Goal: Communication & Community: Ask a question

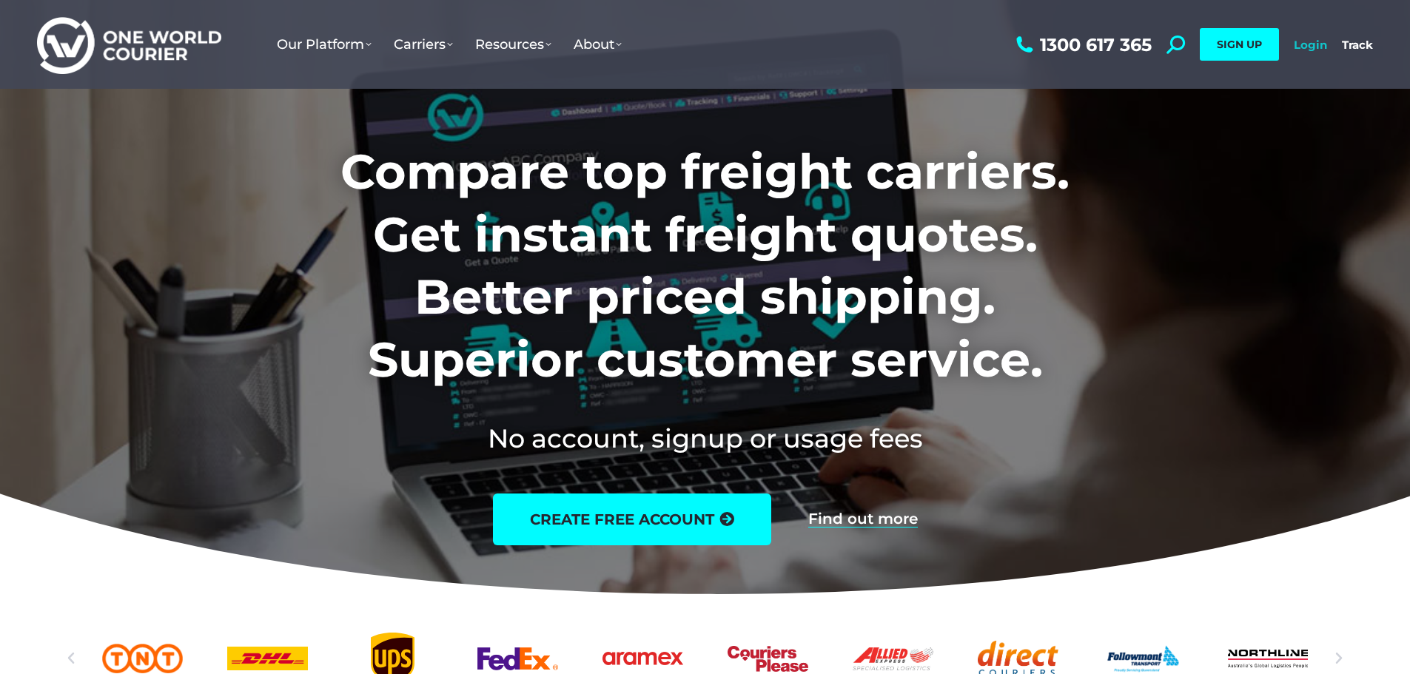
click at [1314, 47] on link "Login" at bounding box center [1310, 45] width 33 height 14
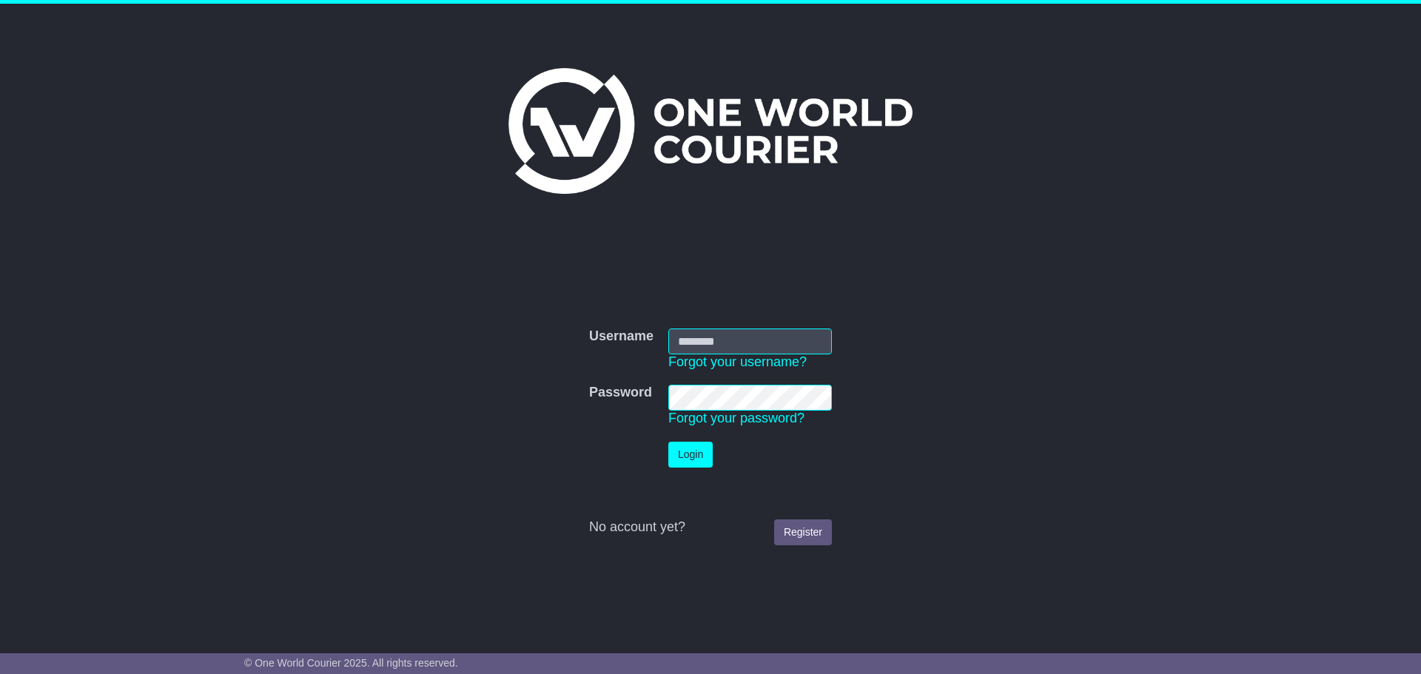
type input "**********"
click at [693, 457] on button "Login" at bounding box center [690, 455] width 44 height 26
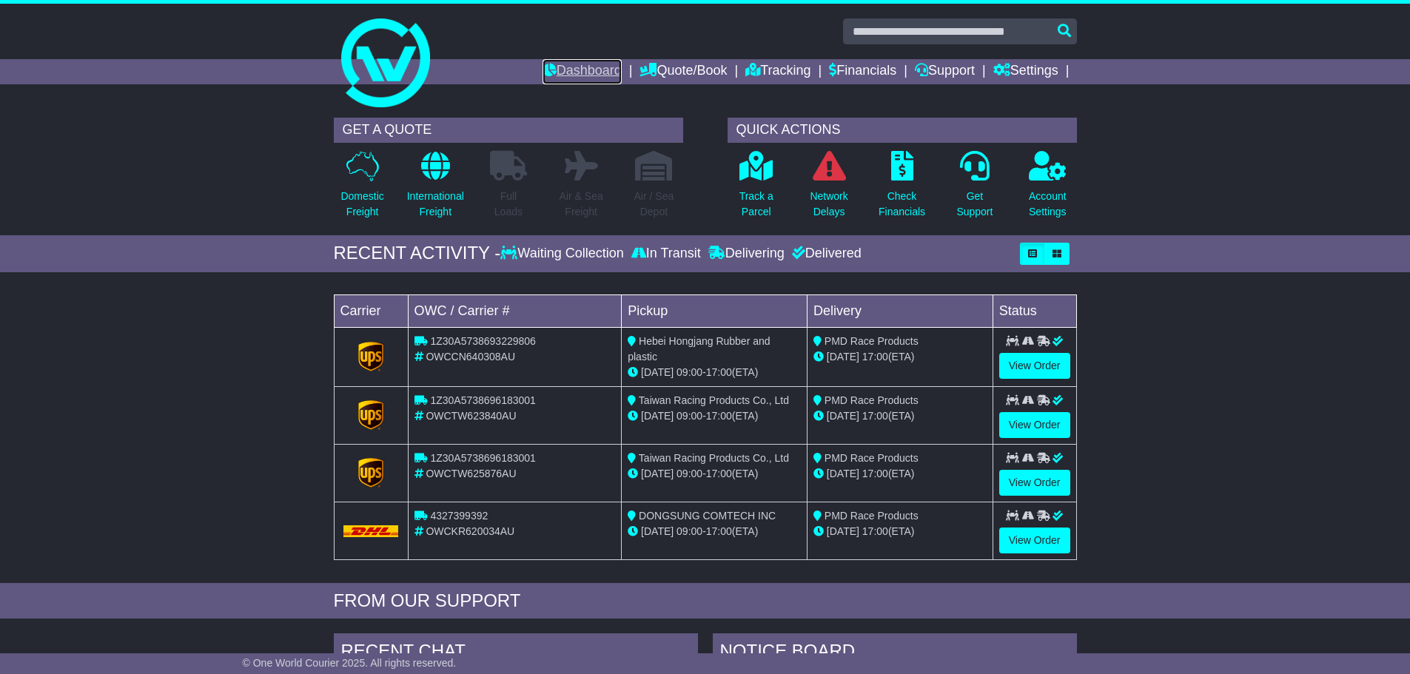
click at [573, 70] on link "Dashboard" at bounding box center [582, 71] width 79 height 25
click at [972, 165] on icon at bounding box center [975, 166] width 30 height 30
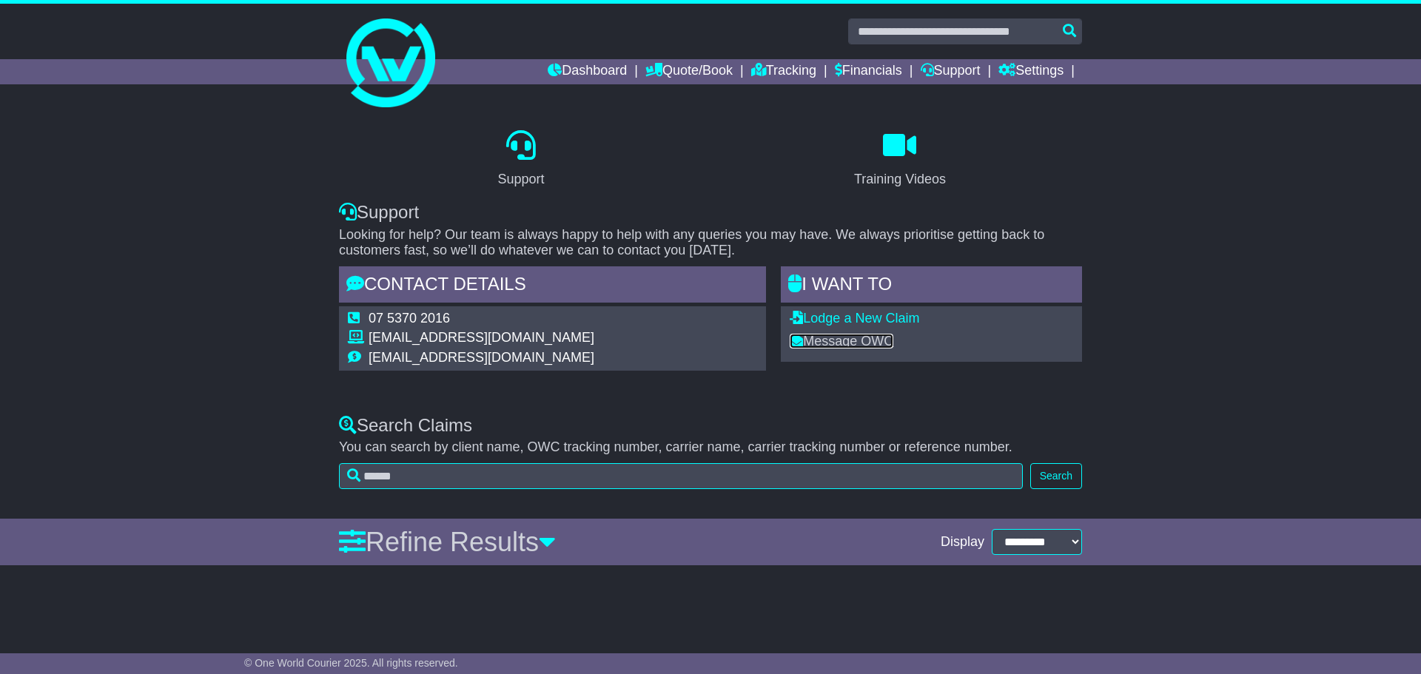
click at [862, 341] on link "Message OWC" at bounding box center [842, 341] width 104 height 15
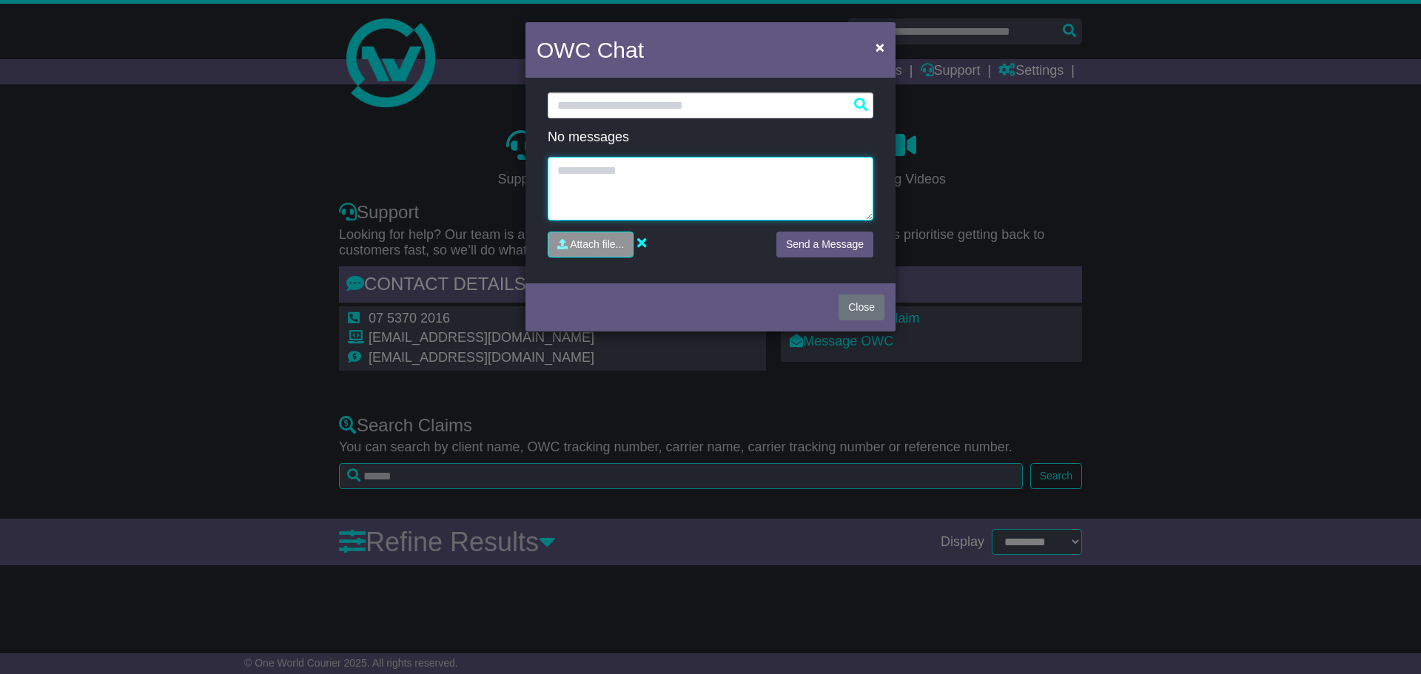
click at [739, 178] on textarea at bounding box center [711, 189] width 326 height 64
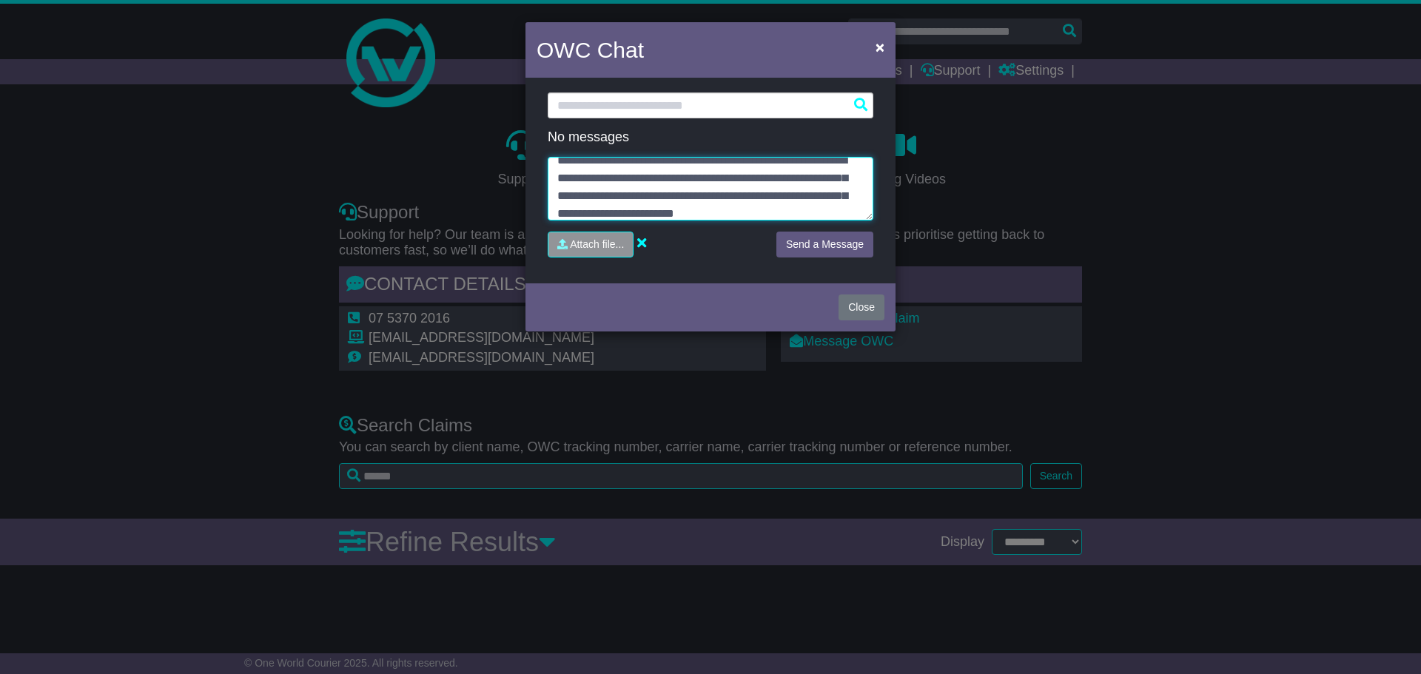
scroll to position [28, 0]
type textarea "**********"
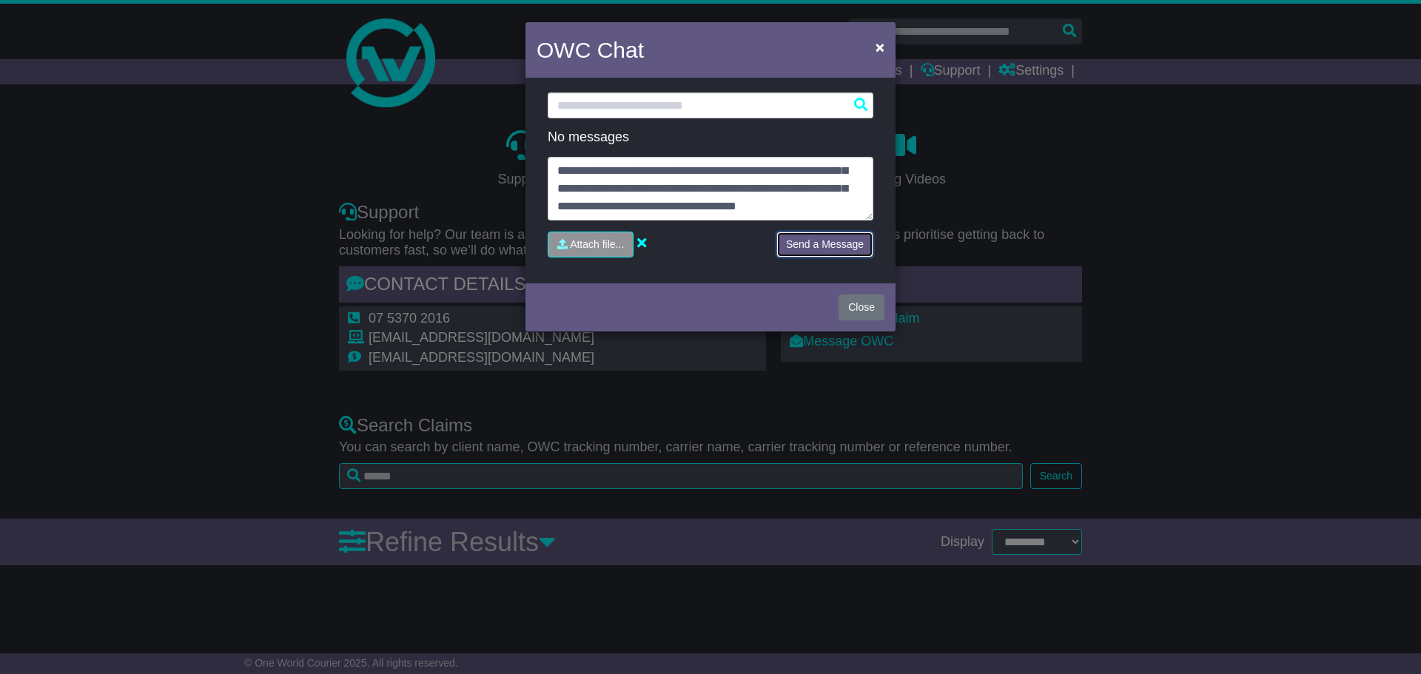
click at [805, 239] on button "Send a Message" at bounding box center [824, 245] width 97 height 26
click at [870, 306] on button "Close" at bounding box center [862, 308] width 46 height 26
